Goal: Task Accomplishment & Management: Use online tool/utility

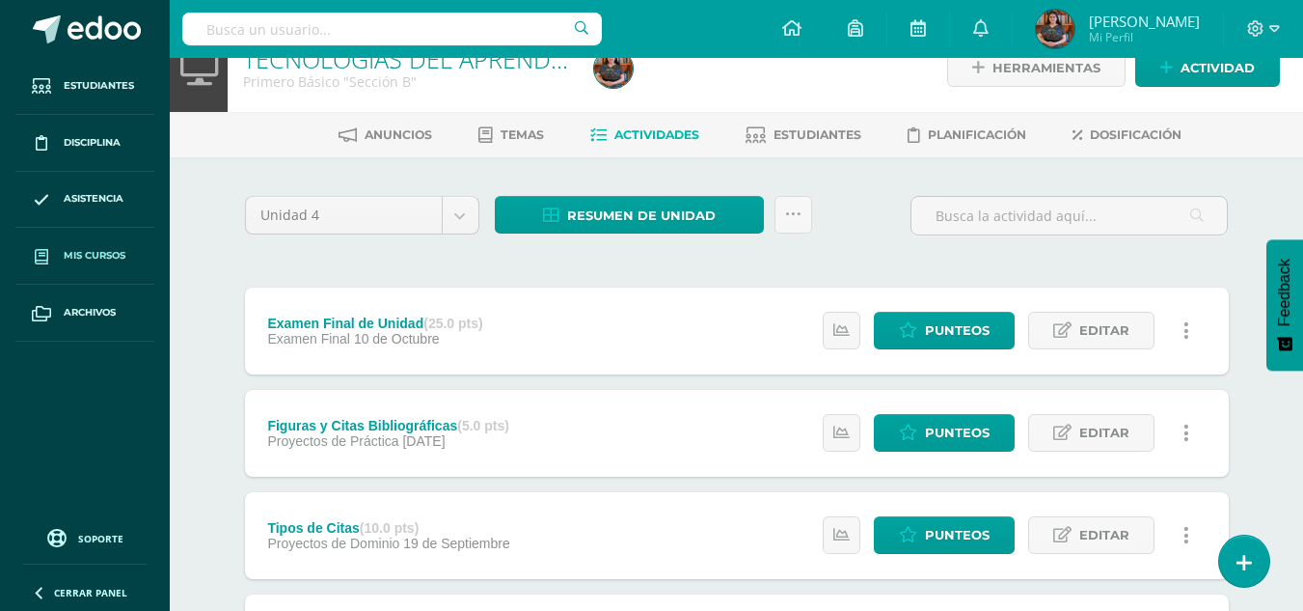
scroll to position [34, 0]
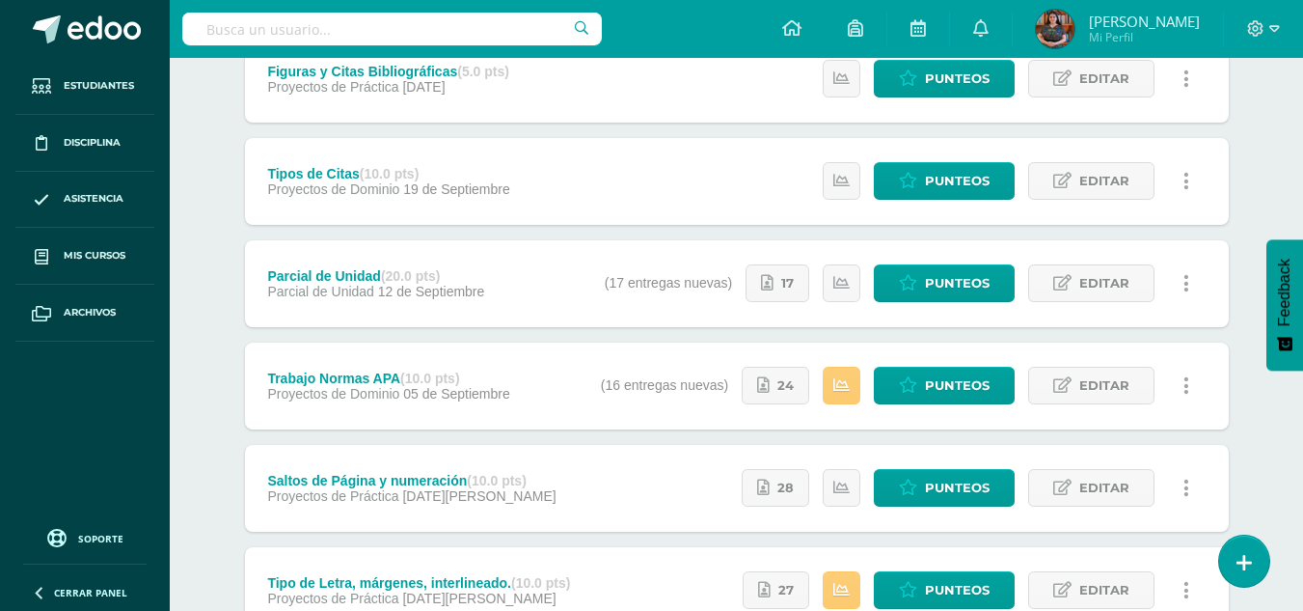
scroll to position [346, 0]
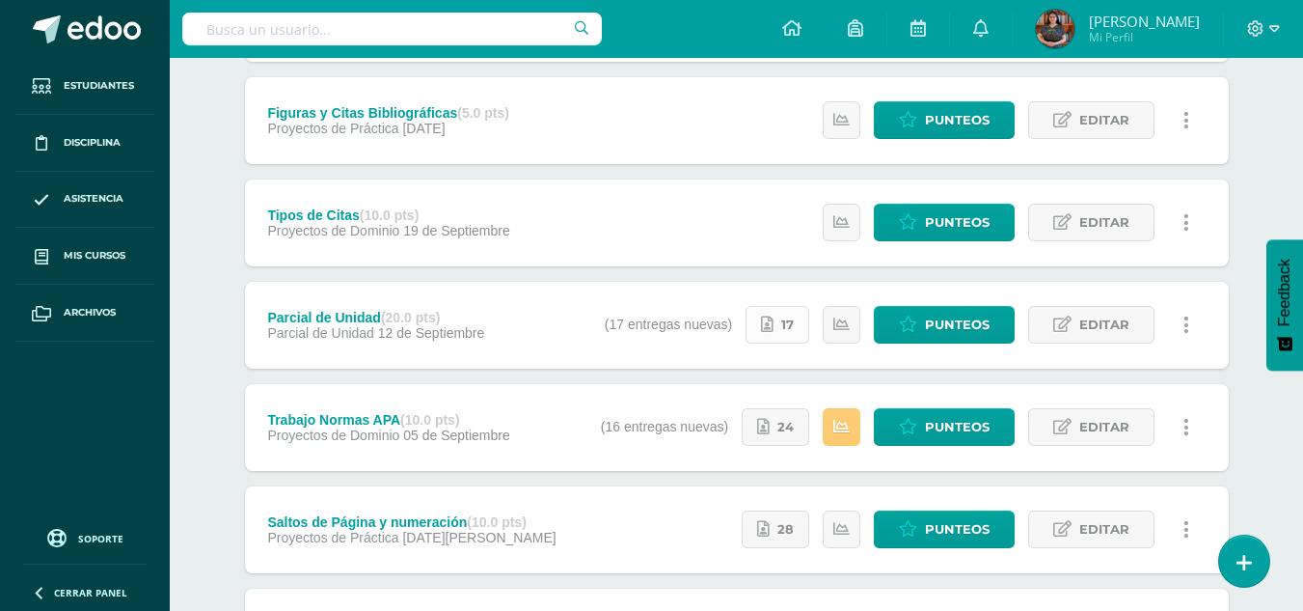
click at [761, 315] on link "17" at bounding box center [778, 325] width 64 height 38
click at [994, 327] on link "Punteos" at bounding box center [944, 325] width 141 height 38
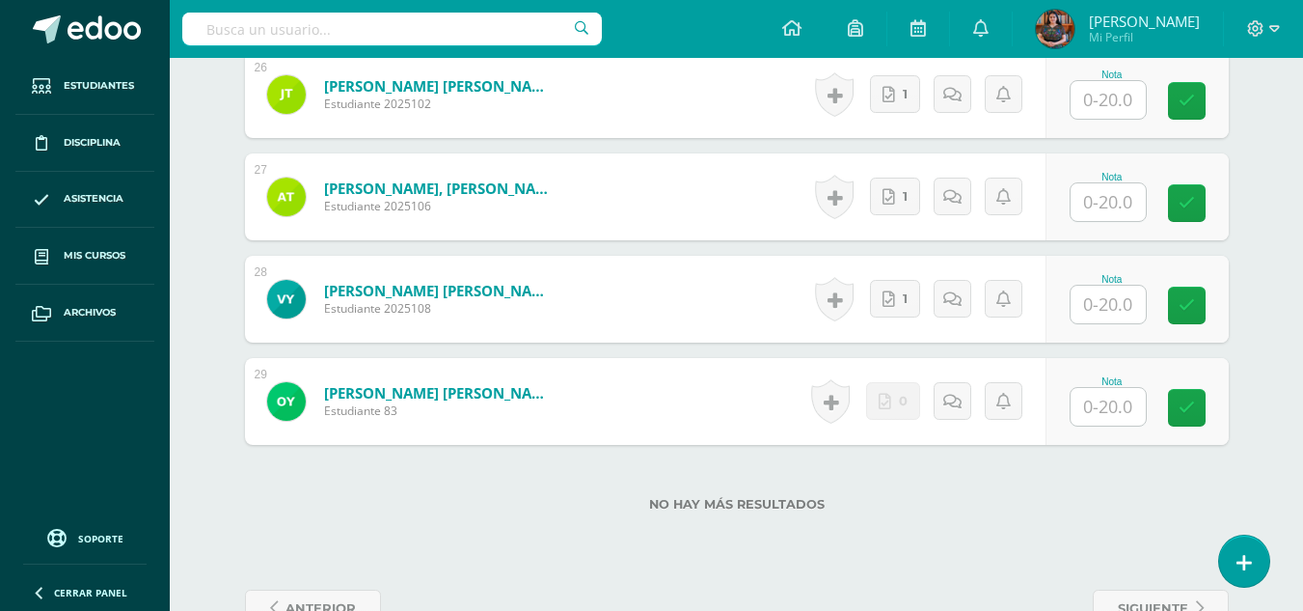
scroll to position [3195, 0]
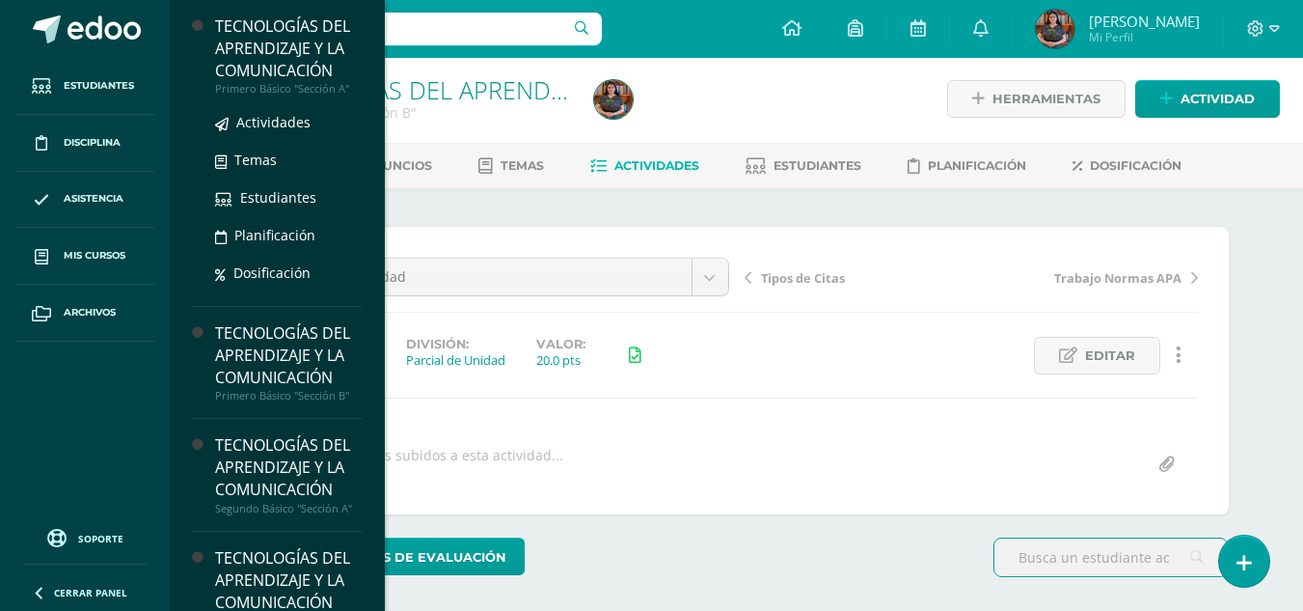
click at [288, 64] on div "TECNOLOGÍAS DEL APRENDIZAJE Y LA COMUNICACIÓN" at bounding box center [288, 48] width 147 height 67
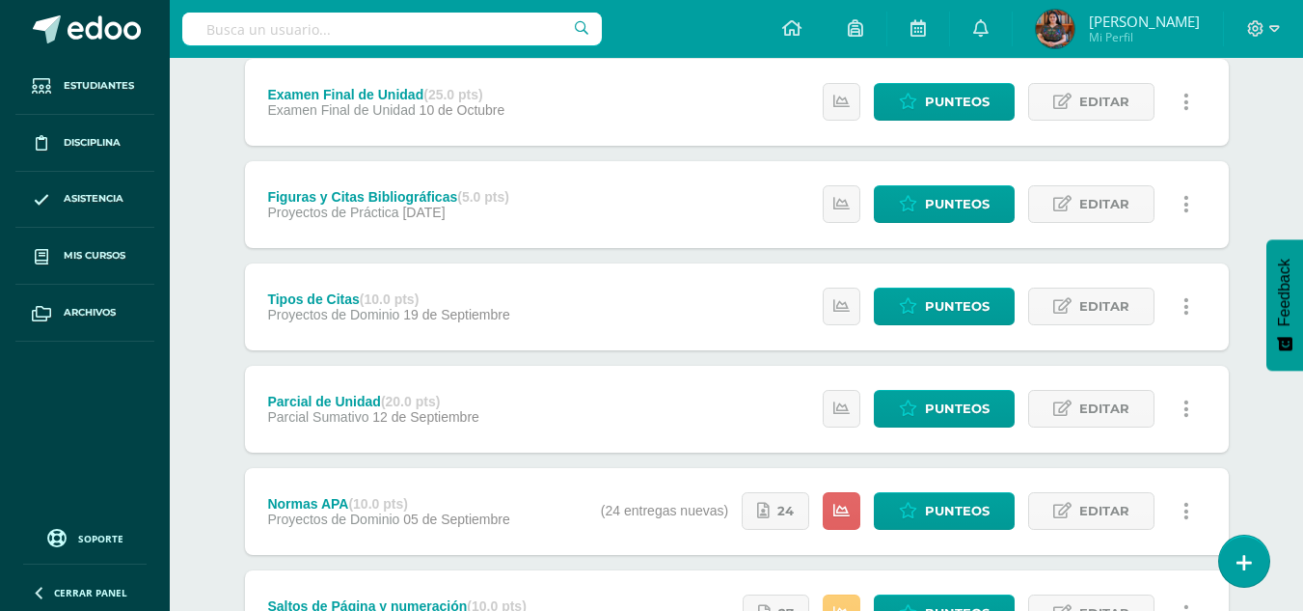
scroll to position [352, 0]
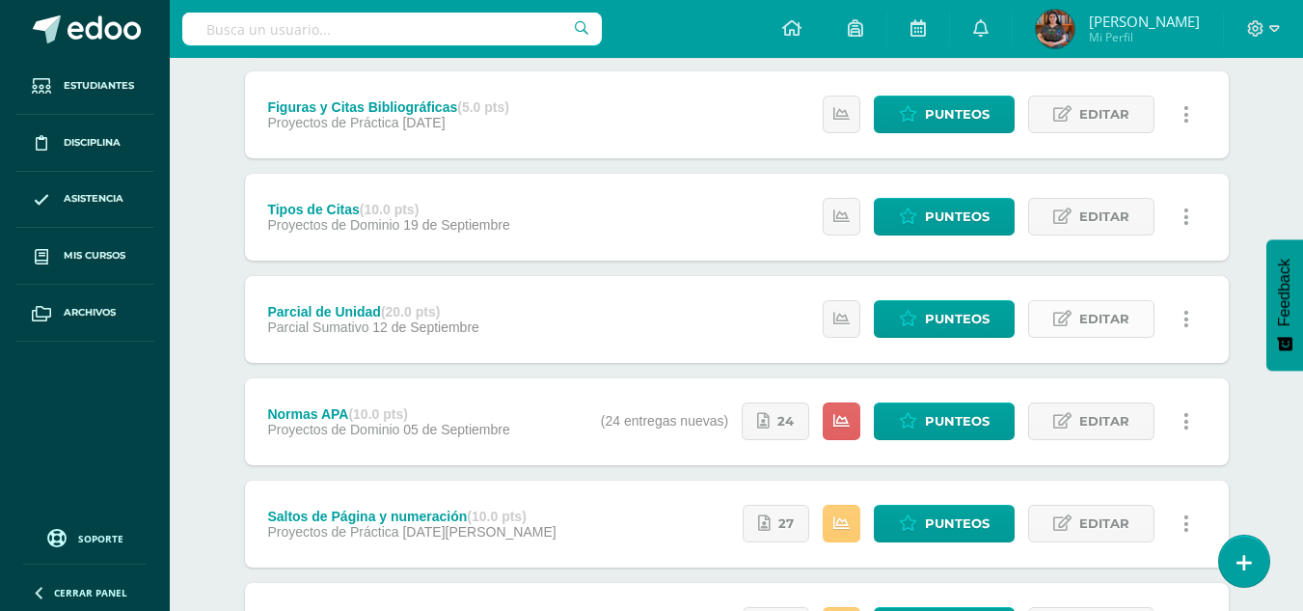
click at [1068, 327] on icon at bounding box center [1063, 319] width 18 height 16
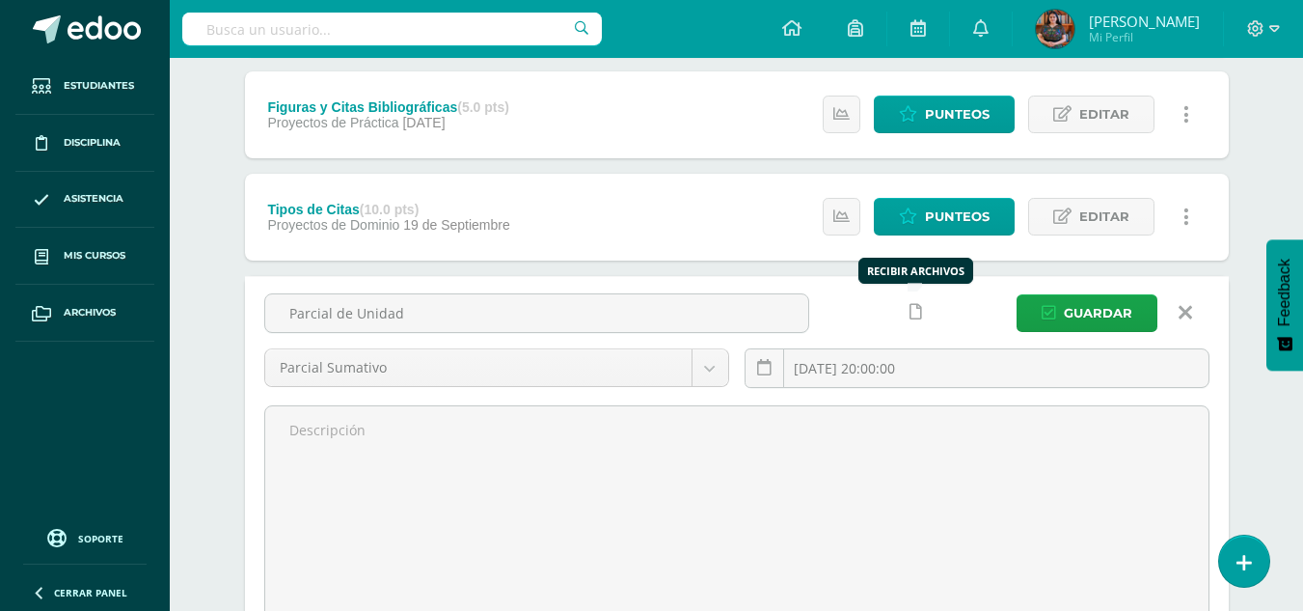
click at [921, 321] on link at bounding box center [916, 312] width 38 height 38
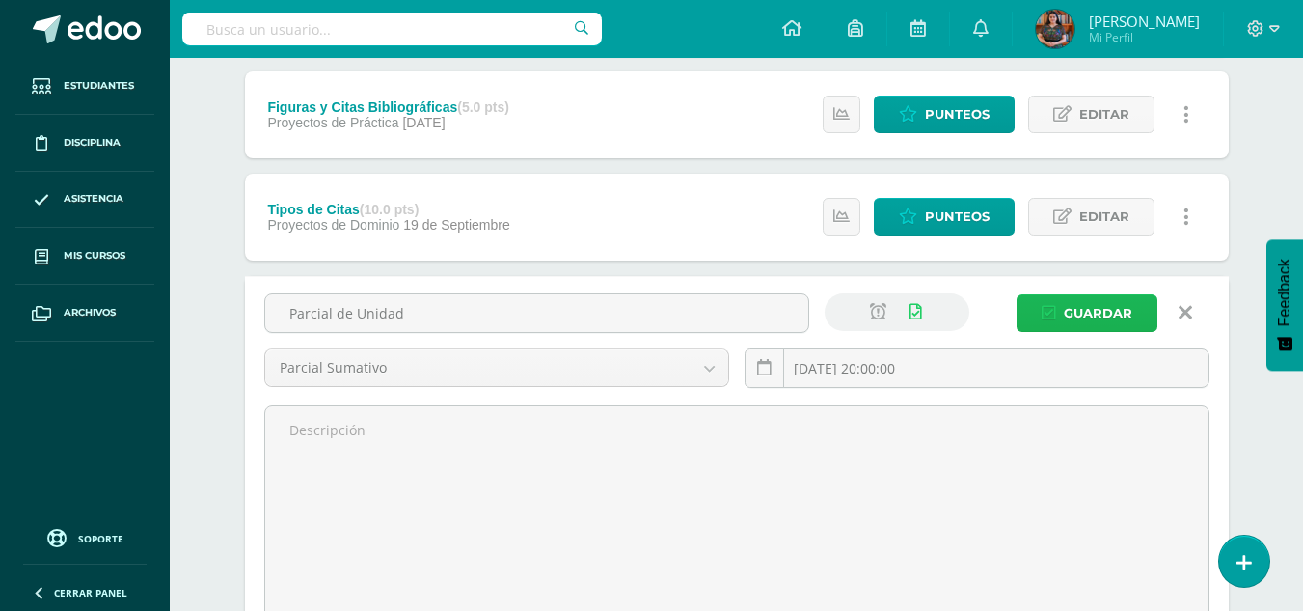
click at [1081, 321] on span "Guardar" at bounding box center [1098, 313] width 68 height 36
